Goal: Task Accomplishment & Management: Manage account settings

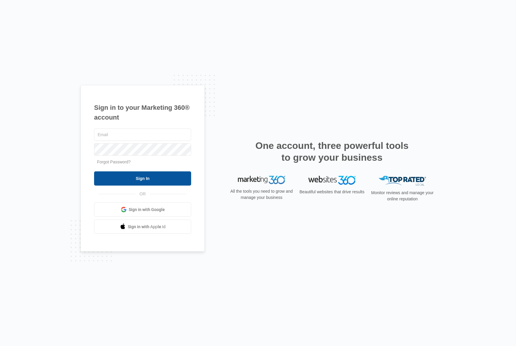
type input "[PERSON_NAME][EMAIL_ADDRESS][PERSON_NAME][DOMAIN_NAME]"
click at [148, 174] on input "Sign In" at bounding box center [142, 178] width 97 height 14
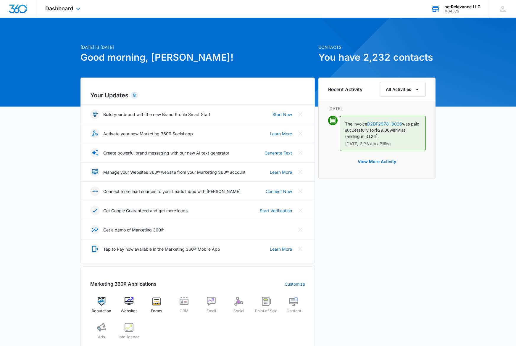
click at [467, 5] on div "netRelevance LLC" at bounding box center [463, 6] width 36 height 5
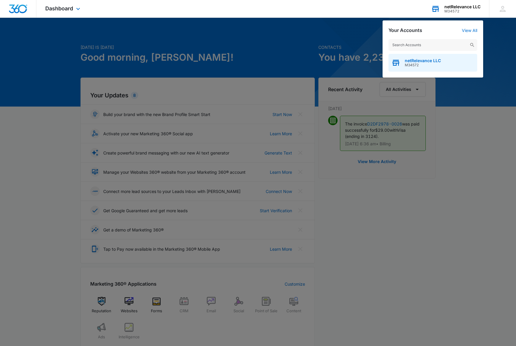
click at [421, 62] on span "netRelevance LLC" at bounding box center [423, 60] width 36 height 5
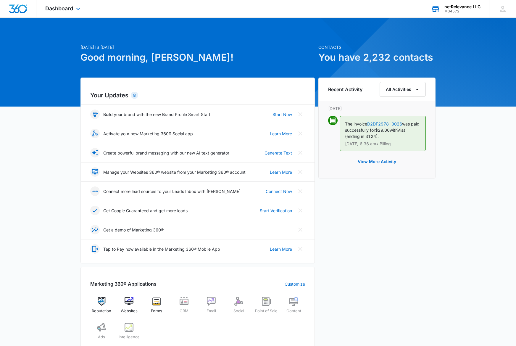
click at [451, 11] on div "M34572" at bounding box center [463, 11] width 36 height 4
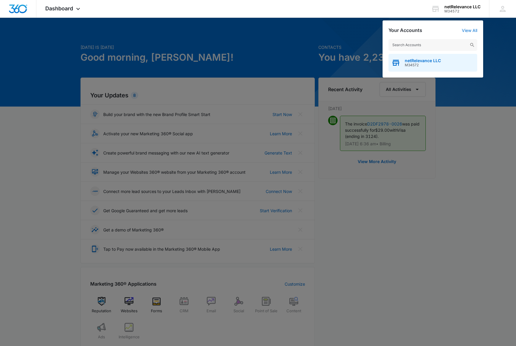
click at [397, 63] on icon "button" at bounding box center [396, 63] width 7 height 5
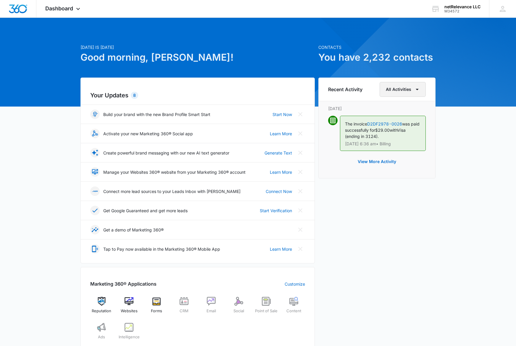
click at [418, 90] on icon "button" at bounding box center [417, 89] width 7 height 7
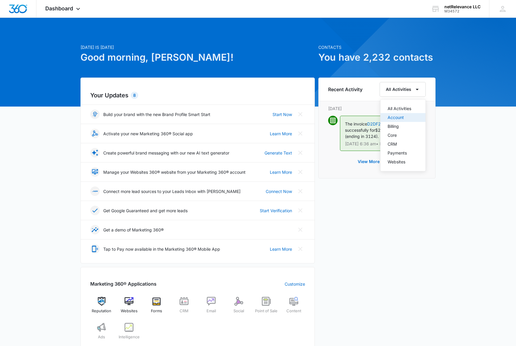
click at [399, 115] on div "Account" at bounding box center [400, 117] width 24 height 4
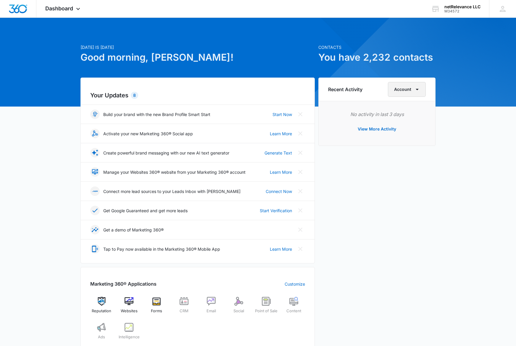
click at [418, 90] on icon "button" at bounding box center [417, 89] width 7 height 7
click at [404, 126] on div "Billing" at bounding box center [408, 126] width 24 height 4
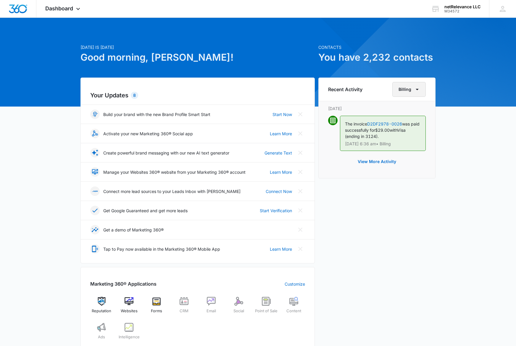
click at [419, 89] on icon "button" at bounding box center [417, 89] width 7 height 7
click at [410, 152] on div "Payments" at bounding box center [413, 153] width 24 height 4
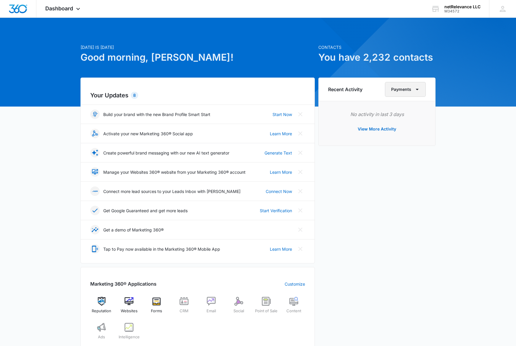
click at [419, 91] on icon "button" at bounding box center [417, 89] width 7 height 7
click at [450, 137] on div "Today is Friday, August 15th Good morning, Anita! Contacts You have 2,232 conta…" at bounding box center [258, 285] width 516 height 520
click at [502, 9] on icon at bounding box center [503, 8] width 9 height 9
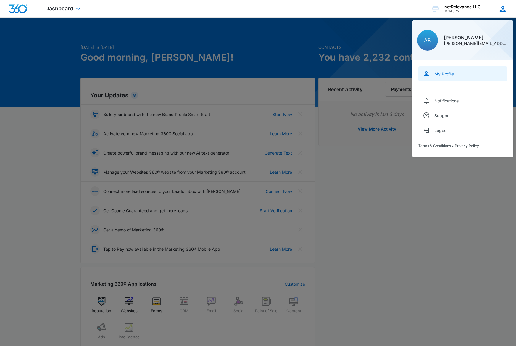
click at [444, 71] on div "My Profile" at bounding box center [445, 73] width 20 height 5
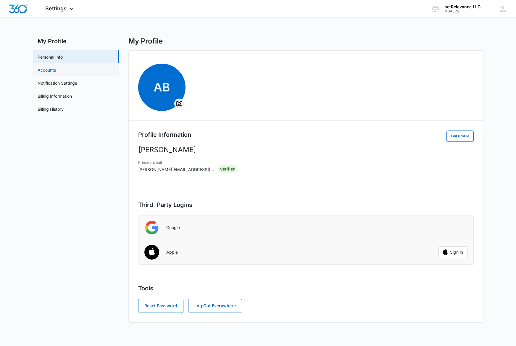
click at [51, 73] on link "Accounts" at bounding box center [47, 70] width 18 height 6
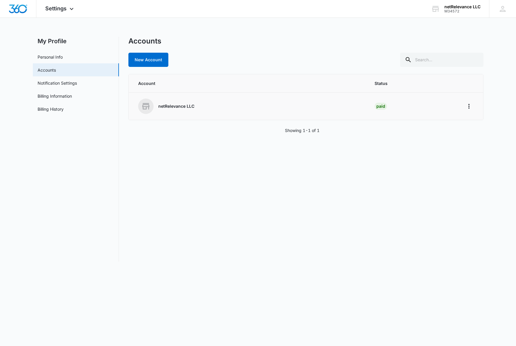
click at [176, 108] on p "netRelevance LLC" at bounding box center [176, 106] width 36 height 6
click at [467, 105] on icon "Home" at bounding box center [469, 106] width 7 height 7
click at [61, 97] on link "Billing Information" at bounding box center [55, 96] width 34 height 6
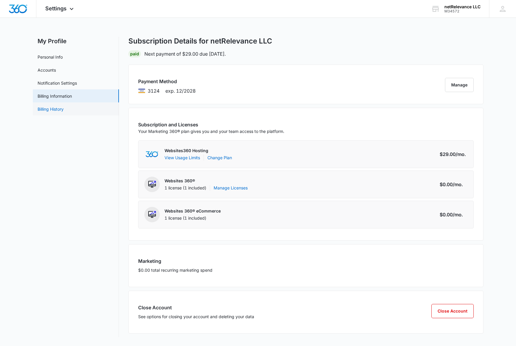
click at [59, 108] on link "Billing History" at bounding box center [51, 109] width 26 height 6
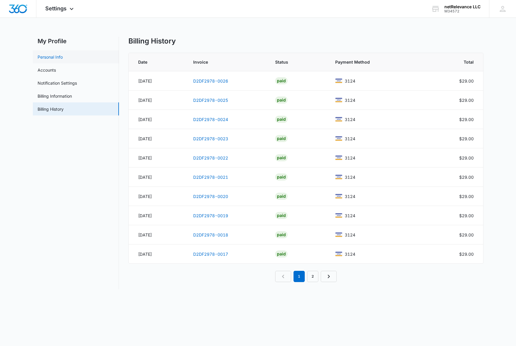
click at [55, 58] on link "Personal Info" at bounding box center [50, 57] width 25 height 6
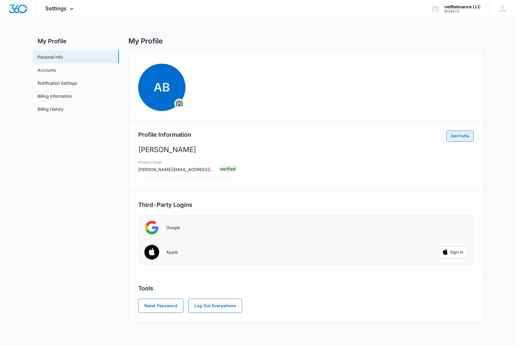
click at [461, 138] on button "Edit Profile" at bounding box center [460, 136] width 27 height 11
